Goal: Find specific page/section: Find specific page/section

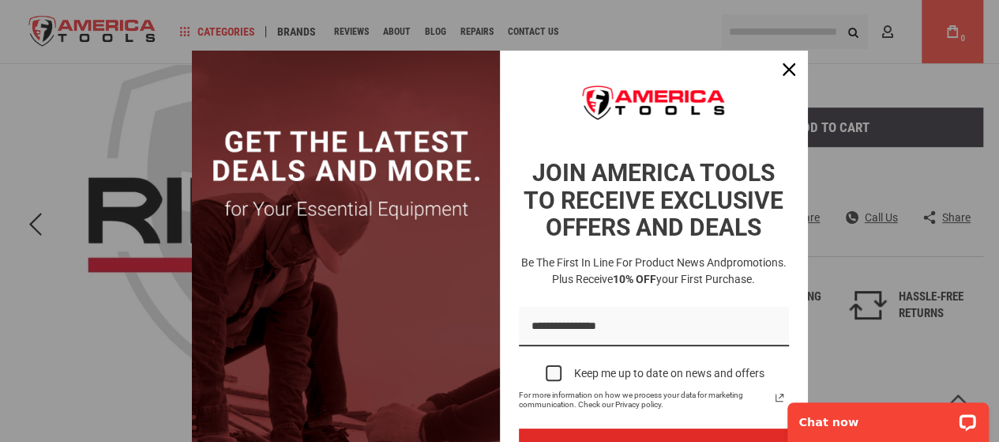
scroll to position [163, 0]
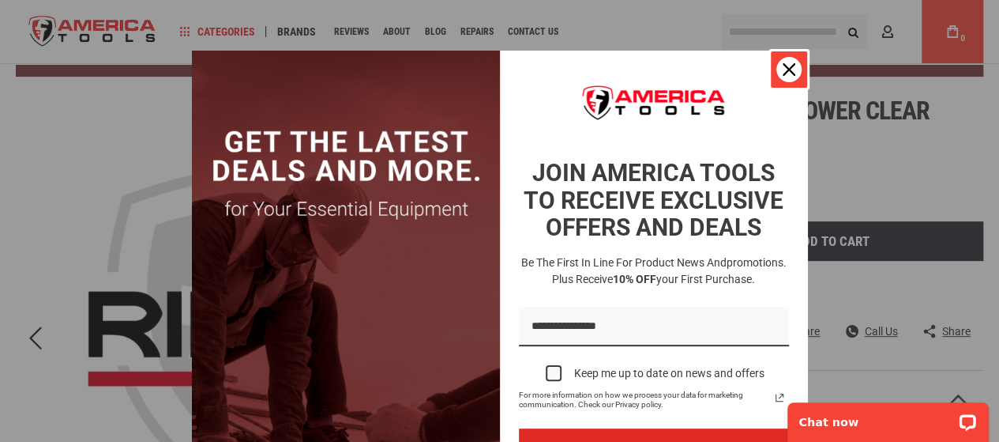
click at [784, 73] on icon "close icon" at bounding box center [789, 69] width 13 height 13
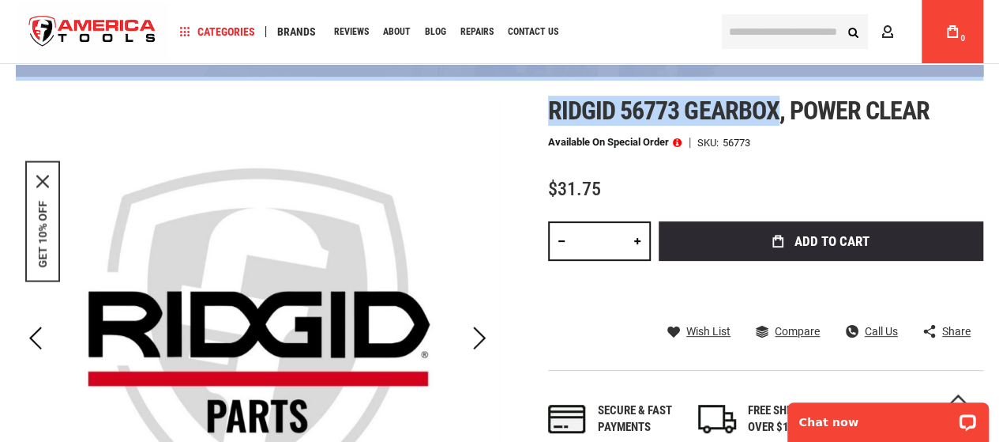
drag, startPoint x: 779, startPoint y: 107, endPoint x: 591, endPoint y: 92, distance: 188.6
click at [514, 107] on div "Skip to the end of the images gallery Skip to the beginning of the images galle…" at bounding box center [500, 369] width 968 height 547
drag, startPoint x: 781, startPoint y: 106, endPoint x: 552, endPoint y: 92, distance: 229.5
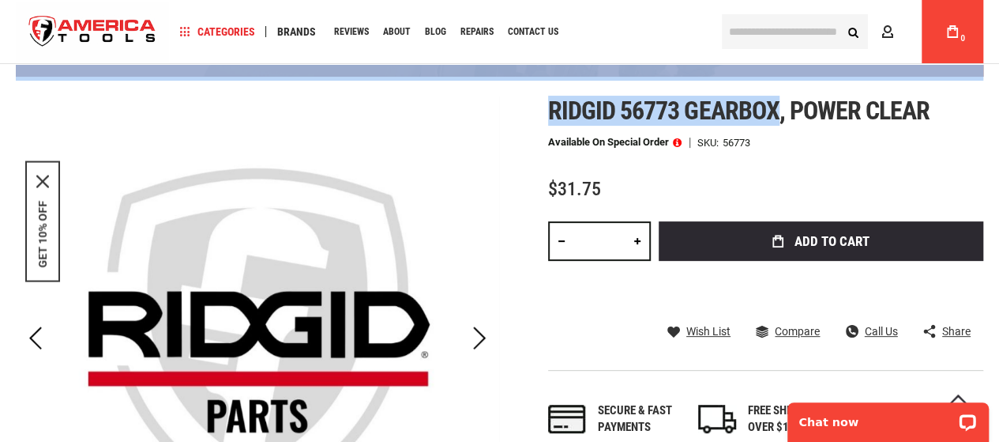
copy div "Skip to the end of the images gallery Skip to the beginning of the images galle…"
click at [522, 145] on div "Skip to the end of the images gallery Skip to the beginning of the images galle…" at bounding box center [500, 369] width 968 height 547
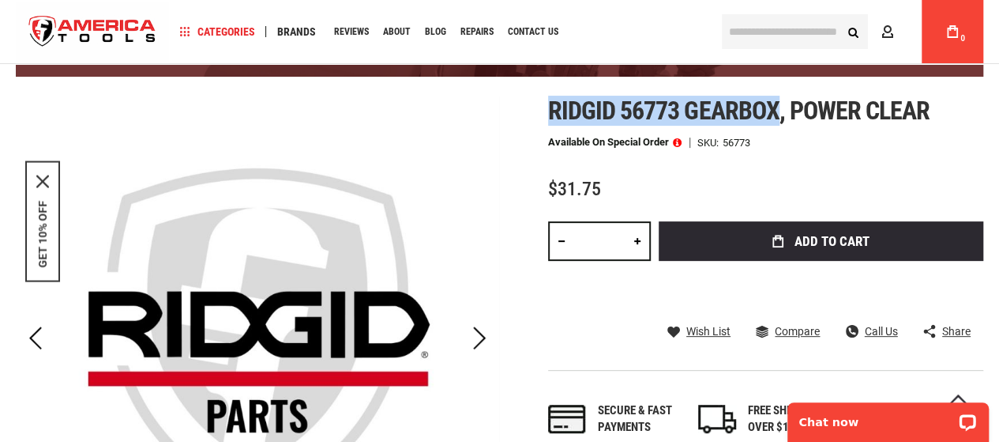
drag, startPoint x: 542, startPoint y: 105, endPoint x: 768, endPoint y: 116, distance: 226.2
click at [774, 118] on div "Skip to the end of the images gallery Skip to the beginning of the images galle…" at bounding box center [500, 369] width 968 height 547
copy span "Ridgid 56773 gearbox"
